Goal: Communication & Community: Answer question/provide support

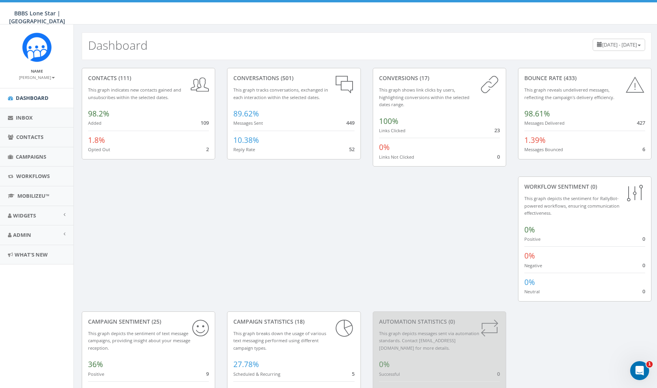
click at [259, 359] on span "27.78%" at bounding box center [246, 364] width 26 height 10
click at [29, 139] on span "Contacts" at bounding box center [29, 136] width 27 height 7
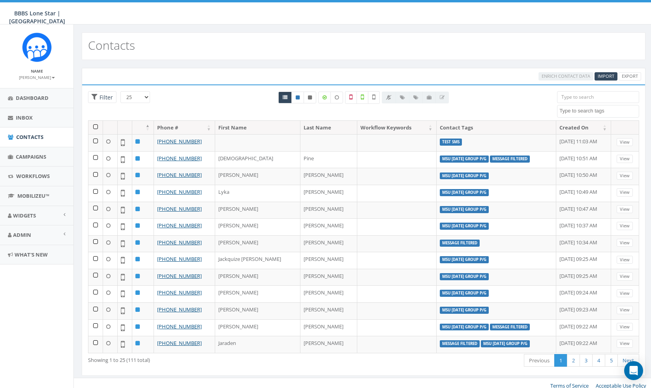
select select
click at [105, 100] on span "Filter" at bounding box center [104, 97] width 15 height 7
radio input "true"
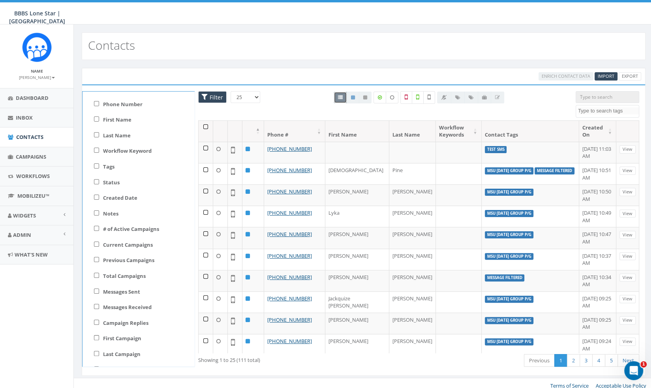
scroll to position [26, 0]
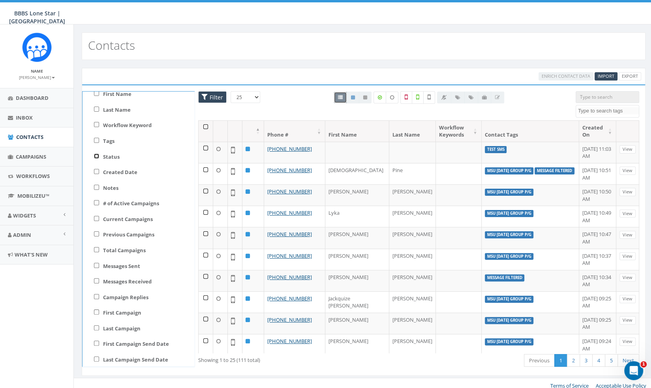
click at [96, 155] on input "Status" at bounding box center [96, 156] width 5 height 5
checkbox input "true"
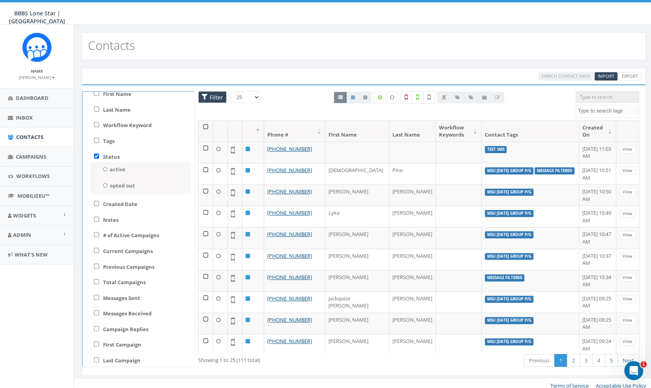
click at [118, 189] on out-status-panel "opted out" at bounding box center [140, 186] width 101 height 16
click at [110, 188] on label "opted out" at bounding box center [122, 185] width 25 height 7
click at [108, 187] on out-status-filter "opted out" at bounding box center [105, 185] width 5 height 4
radio out-status-filter "true"
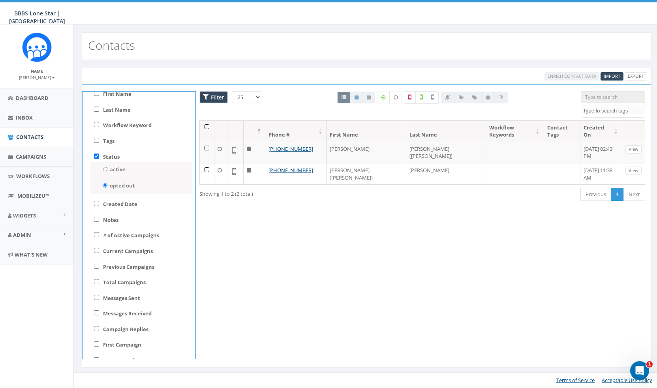
click at [96, 152] on div "Status active opted out" at bounding box center [138, 174] width 113 height 48
click at [95, 156] on input "Status" at bounding box center [96, 156] width 5 height 5
checkbox input "false"
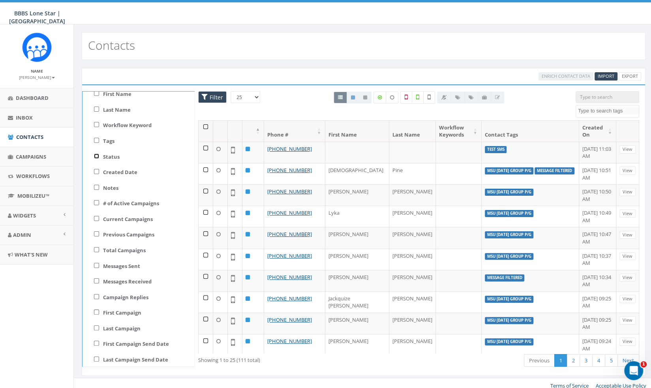
scroll to position [0, 0]
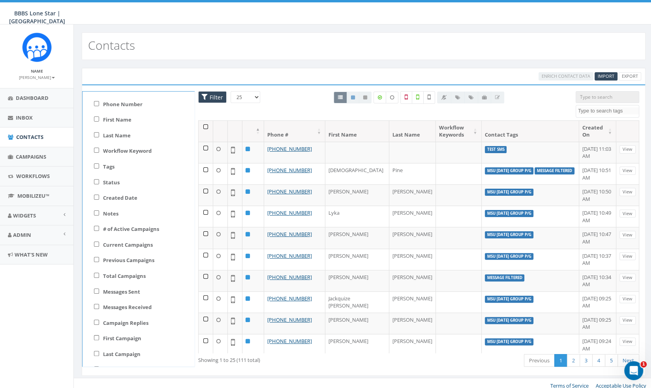
click at [217, 97] on span "Filter" at bounding box center [215, 97] width 15 height 7
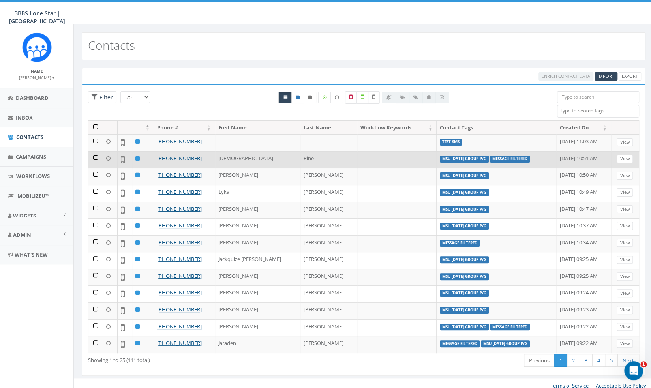
click at [490, 157] on label "message filtered" at bounding box center [510, 158] width 40 height 7
click at [618, 155] on link "View" at bounding box center [624, 159] width 16 height 8
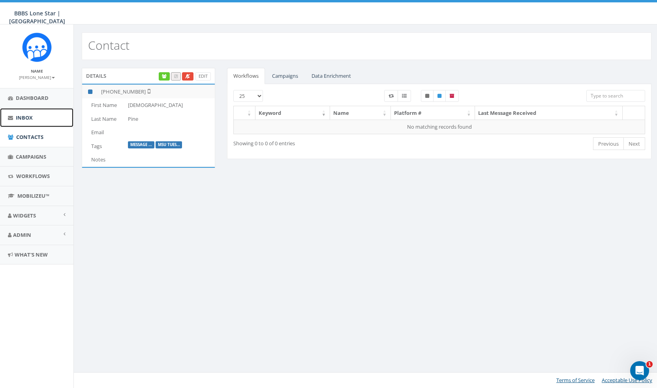
click at [22, 117] on span "Inbox" at bounding box center [24, 117] width 17 height 7
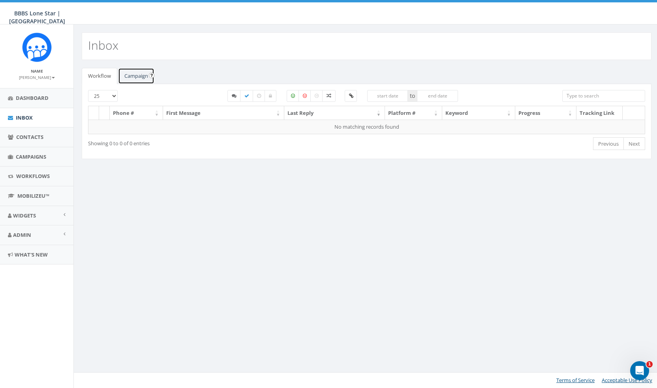
click at [139, 73] on link "Campaign" at bounding box center [136, 76] width 36 height 16
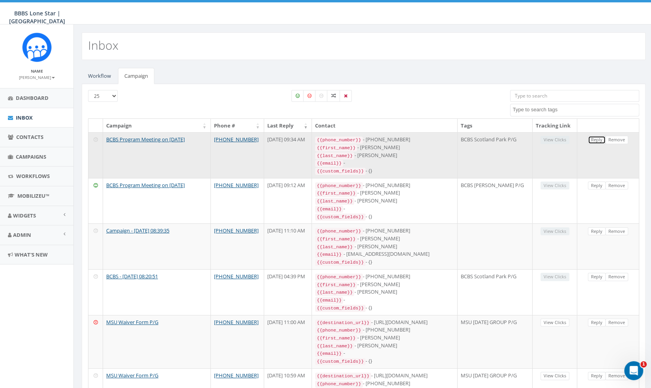
click at [595, 144] on link "Reply" at bounding box center [597, 140] width 18 height 8
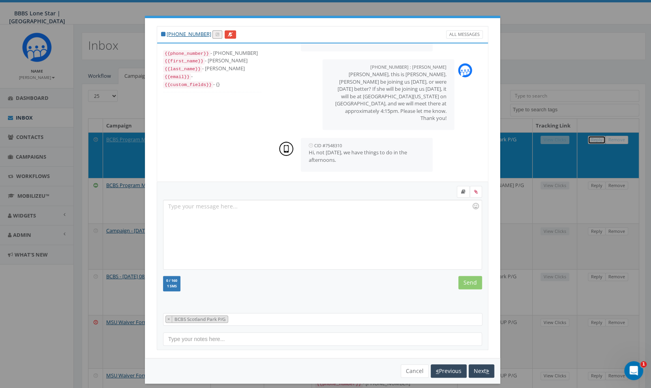
scroll to position [301, 0]
click at [382, 233] on div at bounding box center [322, 234] width 318 height 69
click at [410, 365] on button "Cancel" at bounding box center [415, 370] width 28 height 13
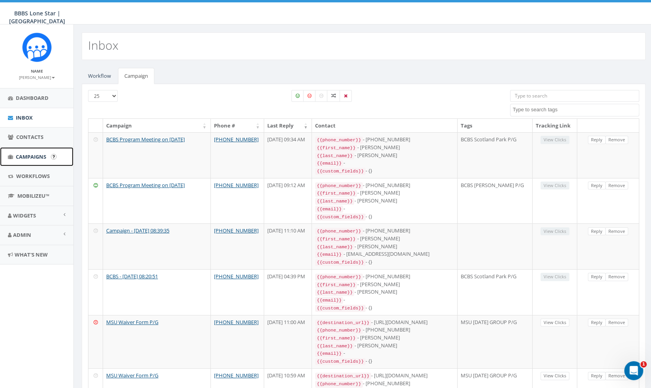
click at [35, 158] on span "Campaigns" at bounding box center [31, 156] width 30 height 7
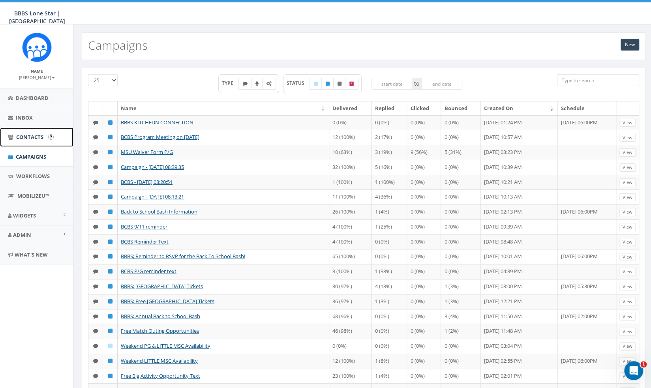
click at [34, 137] on span "Contacts" at bounding box center [29, 136] width 27 height 7
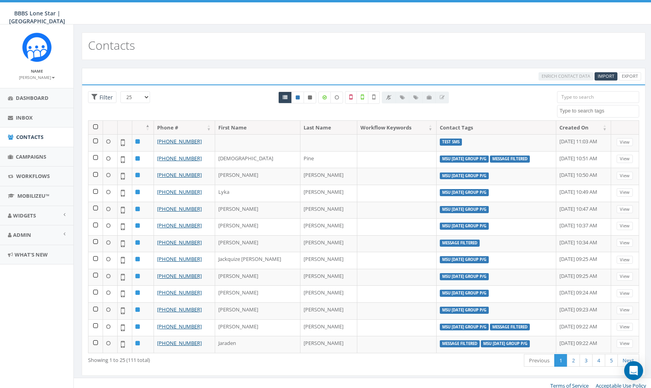
select select
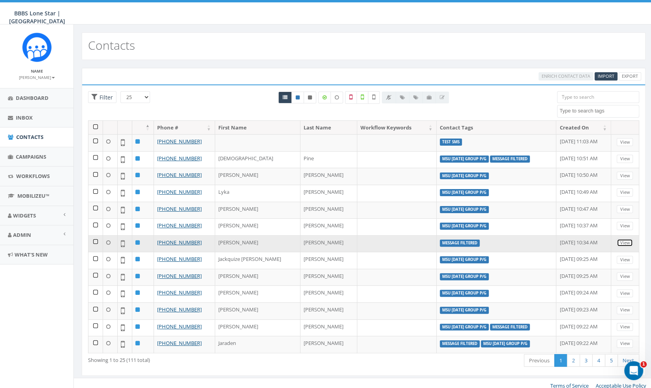
click at [621, 240] on link "View" at bounding box center [624, 243] width 16 height 8
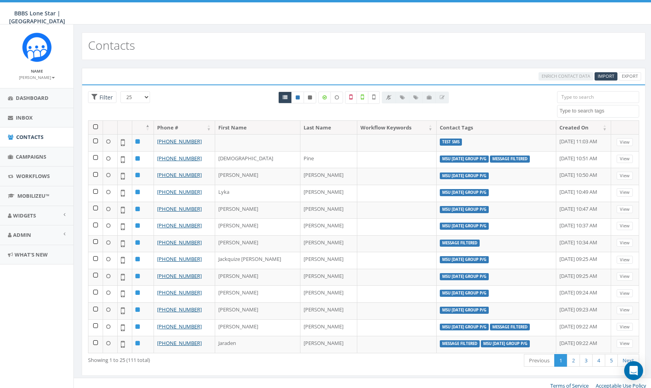
select select
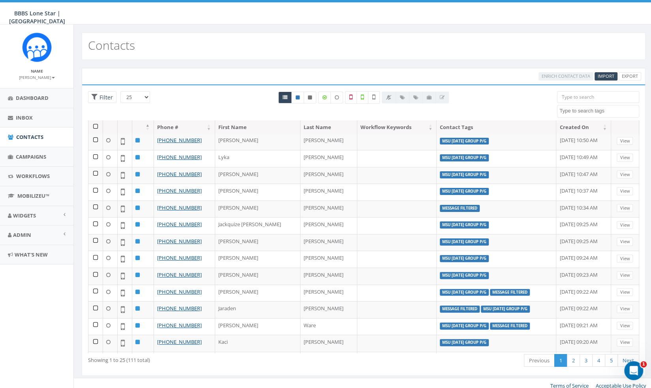
scroll to position [46, 0]
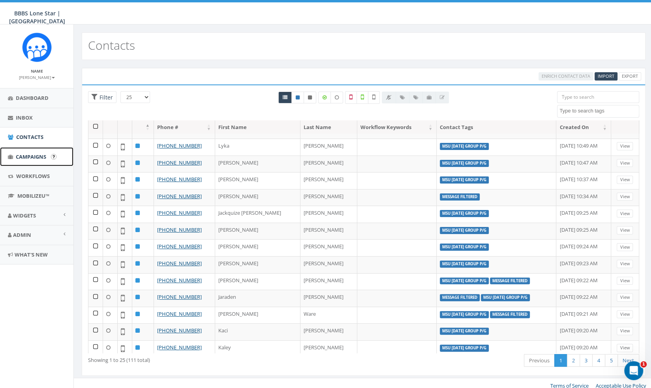
click at [37, 154] on span "Campaigns" at bounding box center [31, 156] width 30 height 7
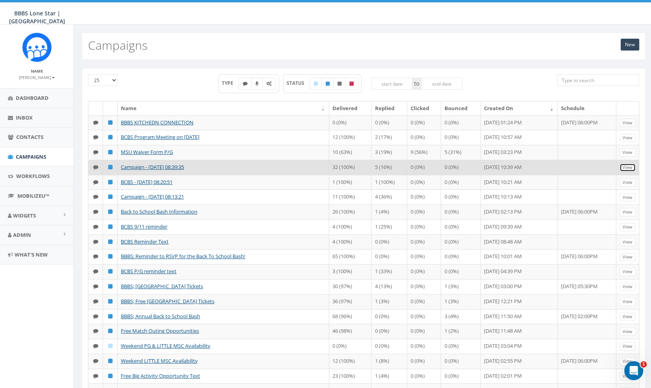
click at [627, 168] on link "View" at bounding box center [627, 167] width 16 height 8
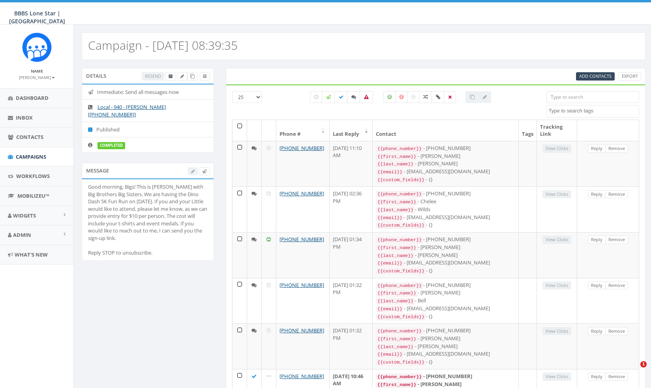
select select
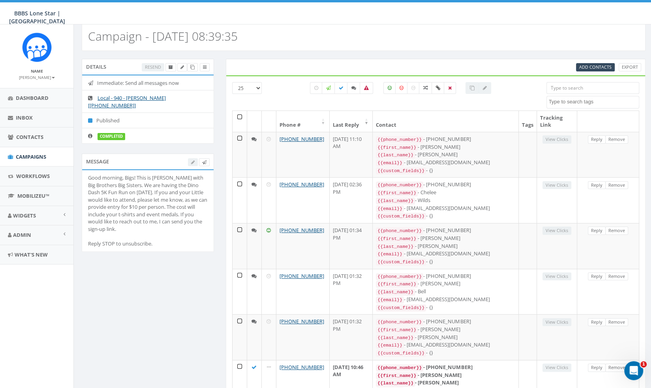
scroll to position [9, 0]
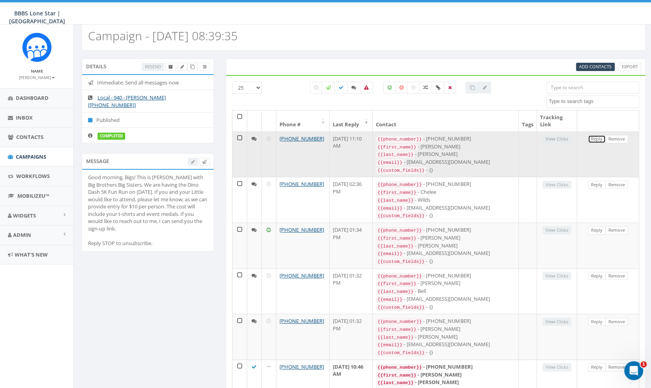
click at [595, 139] on link "Reply" at bounding box center [597, 139] width 18 height 8
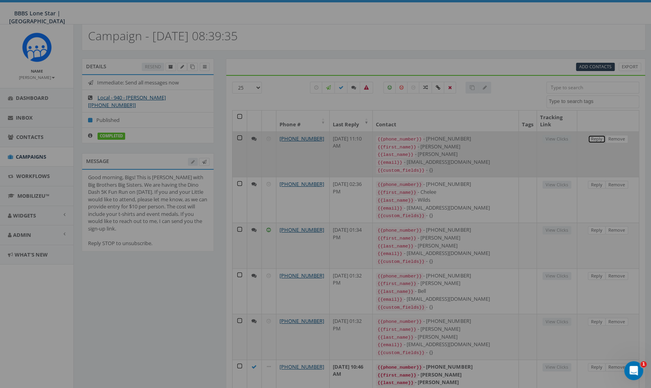
select select
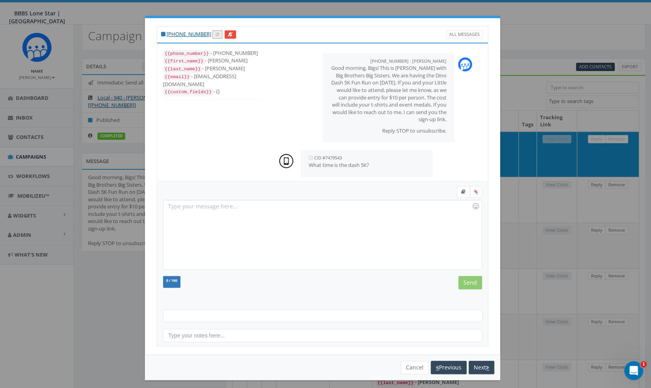
scroll to position [74, 0]
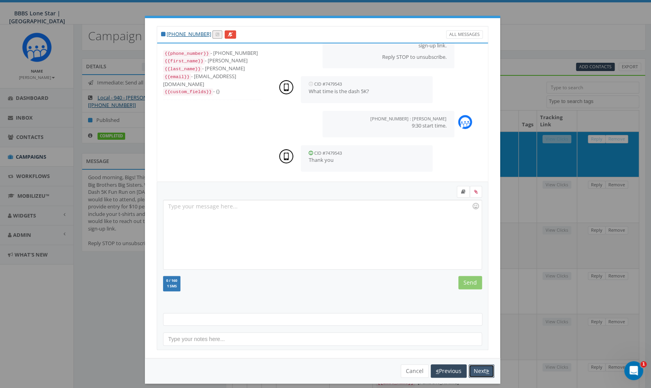
click at [477, 373] on button "Next" at bounding box center [481, 370] width 26 height 13
select select
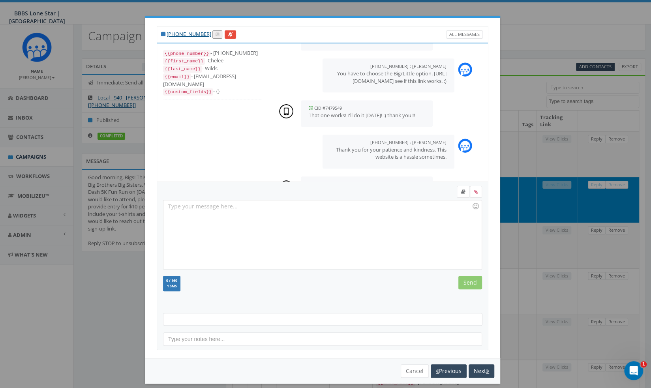
scroll to position [767, 0]
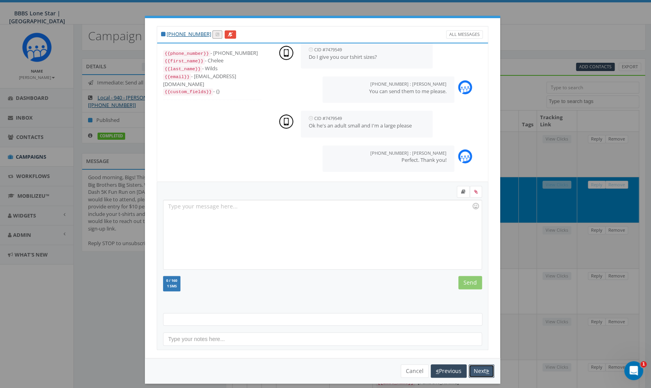
click at [477, 373] on button "Next" at bounding box center [481, 370] width 26 height 13
select select
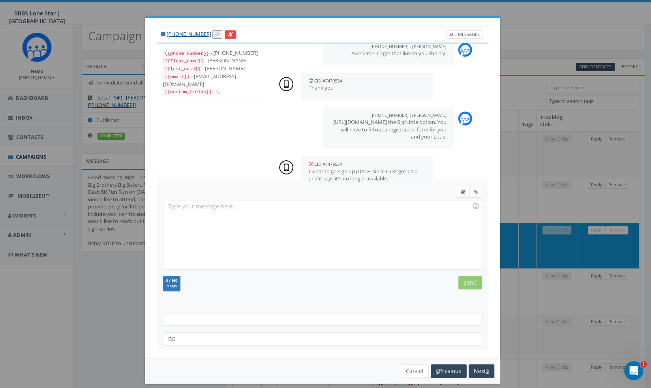
scroll to position [239, 0]
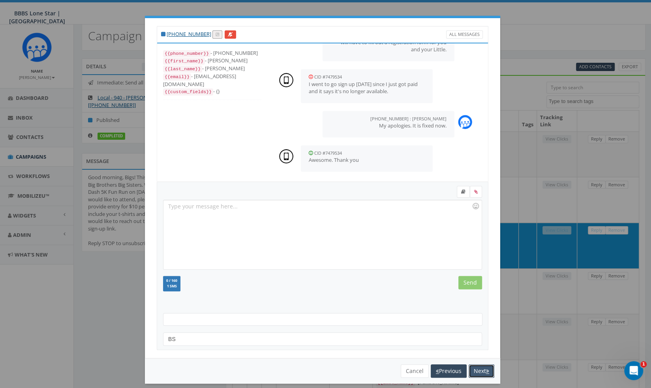
click at [477, 373] on button "Next" at bounding box center [481, 370] width 26 height 13
